Goal: Navigation & Orientation: Find specific page/section

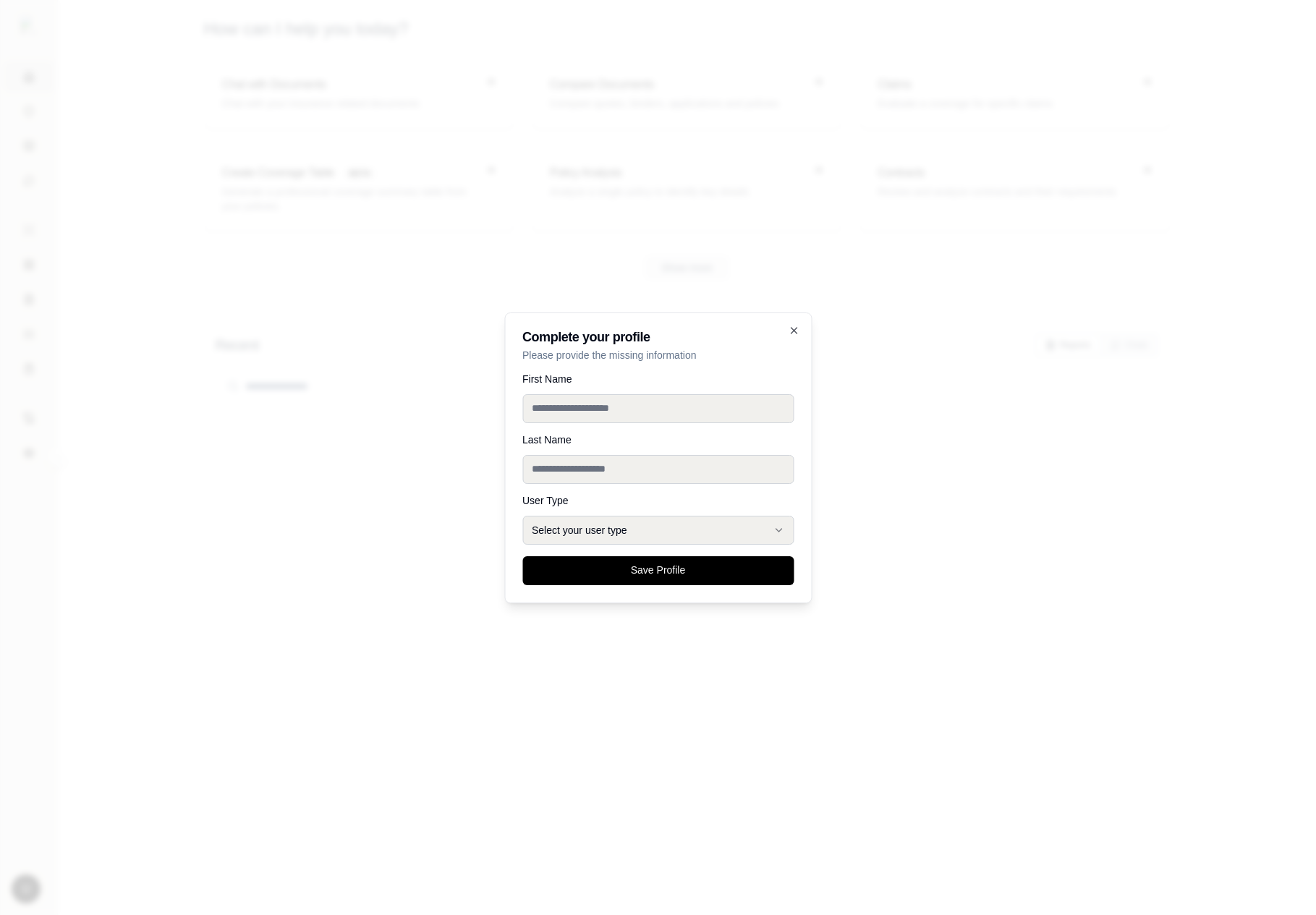
click at [588, 655] on div at bounding box center [658, 458] width 1316 height 915
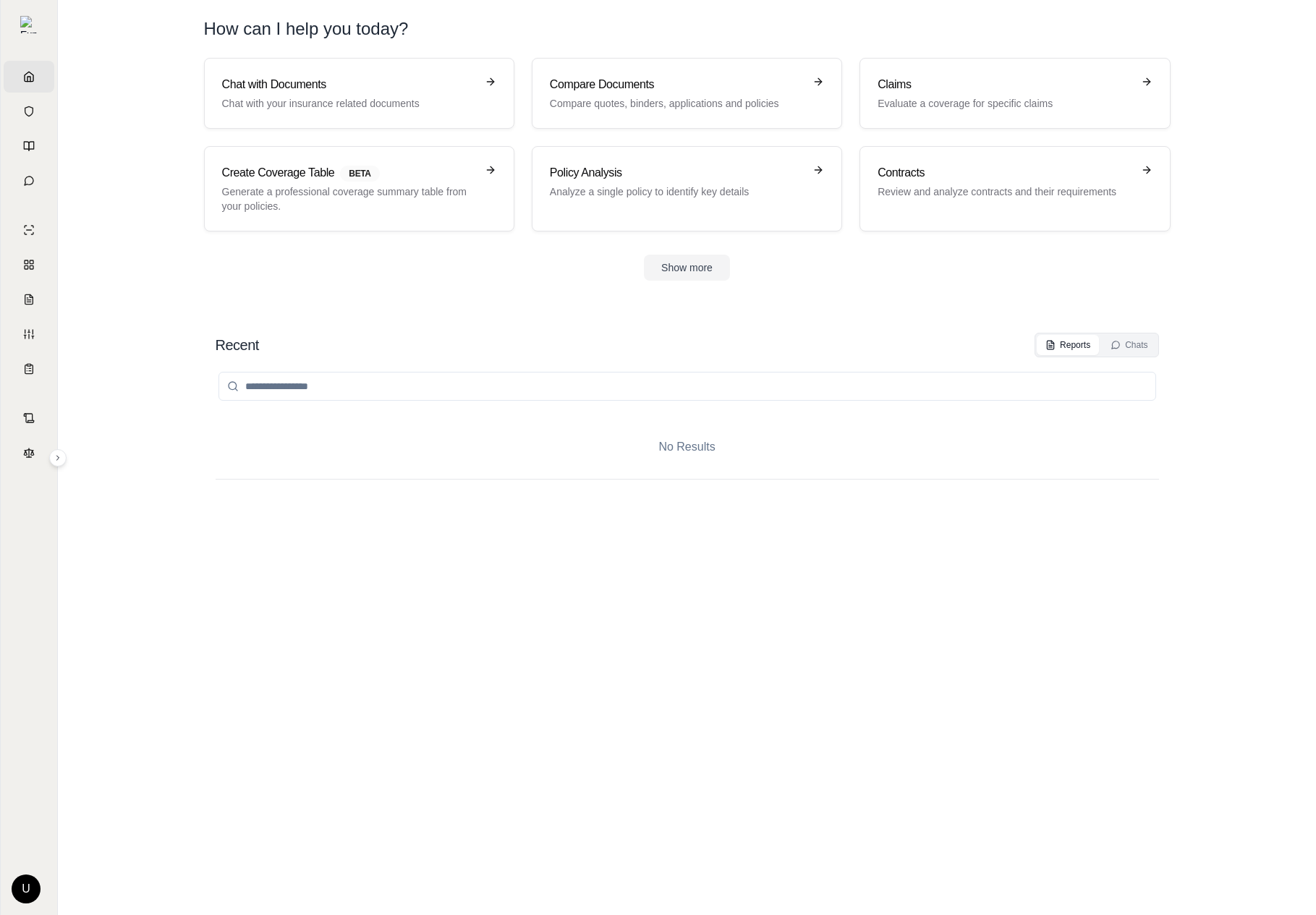
click at [27, 884] on html "Home Vault Prompts Chats Single Policy Comparisons Claims Custom Report Coverag…" at bounding box center [658, 458] width 1316 height 915
click at [222, 398] on html "Home Vault Prompts Chats Single Policy Comparisons Claims Custom Report Coverag…" at bounding box center [658, 458] width 1316 height 915
click at [43, 188] on link "Chats" at bounding box center [29, 181] width 51 height 32
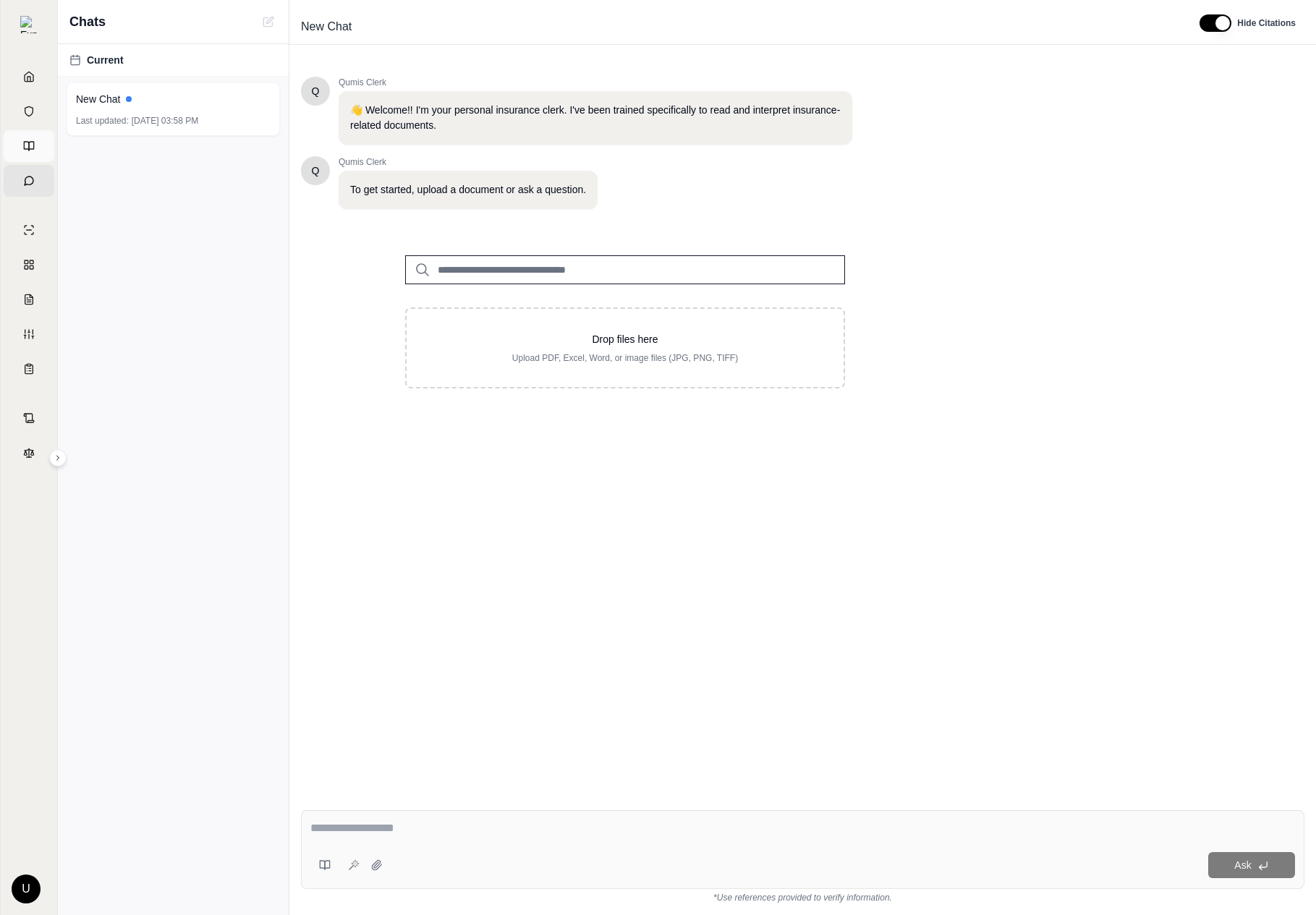
click at [37, 148] on link "Prompts" at bounding box center [29, 146] width 51 height 32
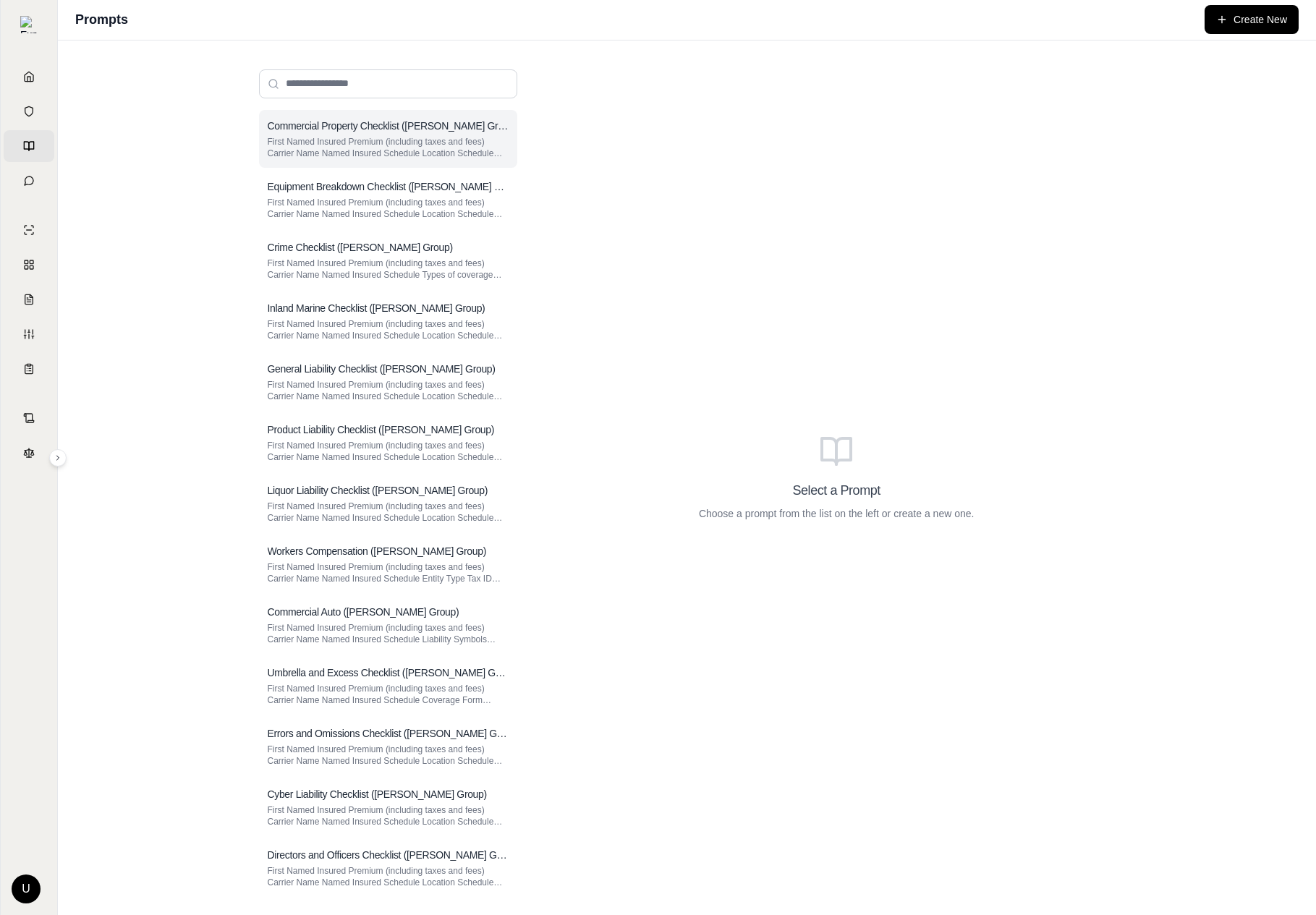
click at [398, 145] on p "First Named Insured Premium (including taxes and fees) Carrier Name Named Insur…" at bounding box center [387, 147] width 241 height 23
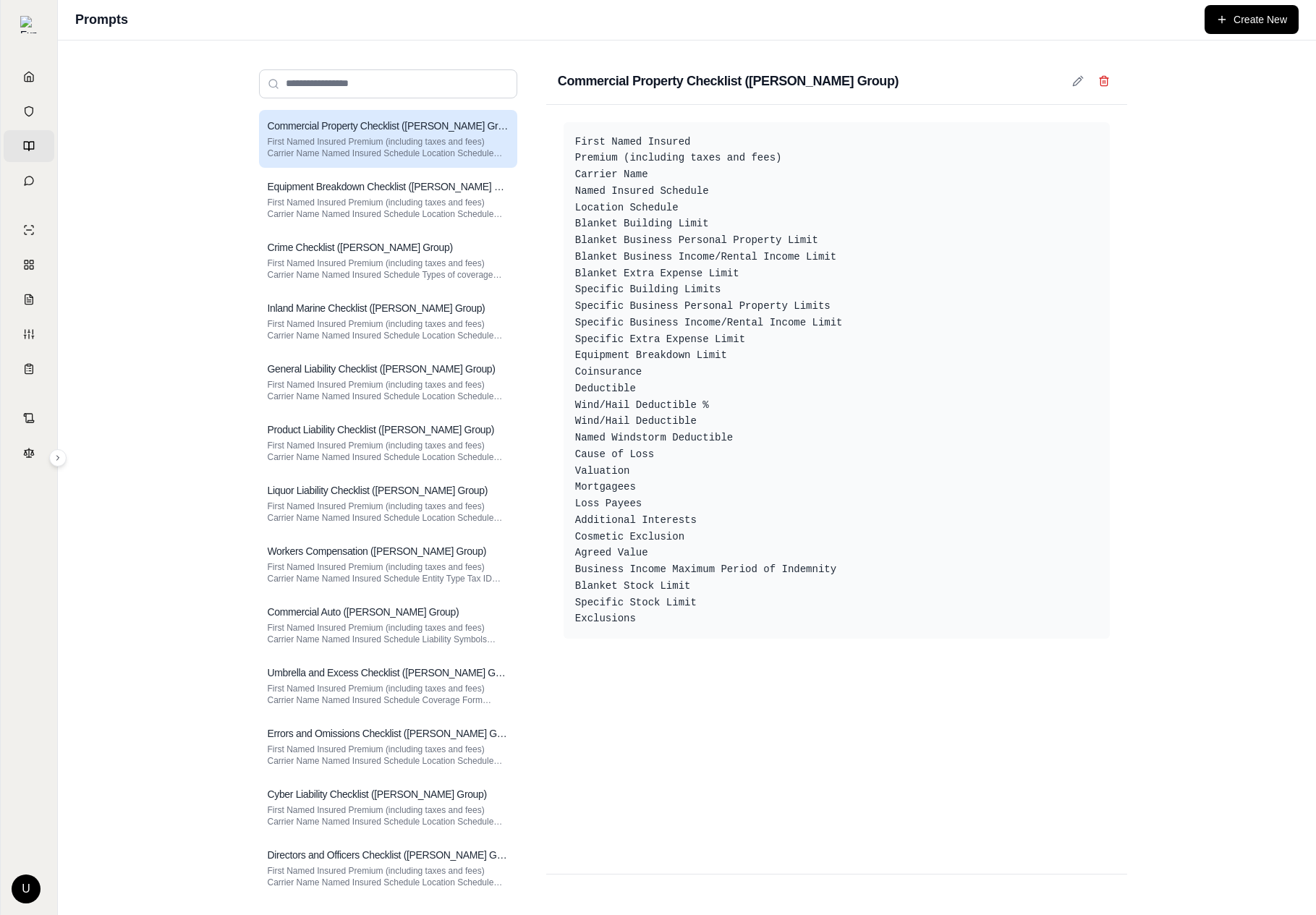
click at [24, 896] on html "Home Vault Prompts Chats Single Policy Comparisons Claims Custom Report Coverag…" at bounding box center [658, 458] width 1316 height 915
click at [99, 697] on html "Home Vault Prompts Chats Single Policy Comparisons Claims Custom Report Coverag…" at bounding box center [658, 458] width 1316 height 915
